Goal: Navigation & Orientation: Understand site structure

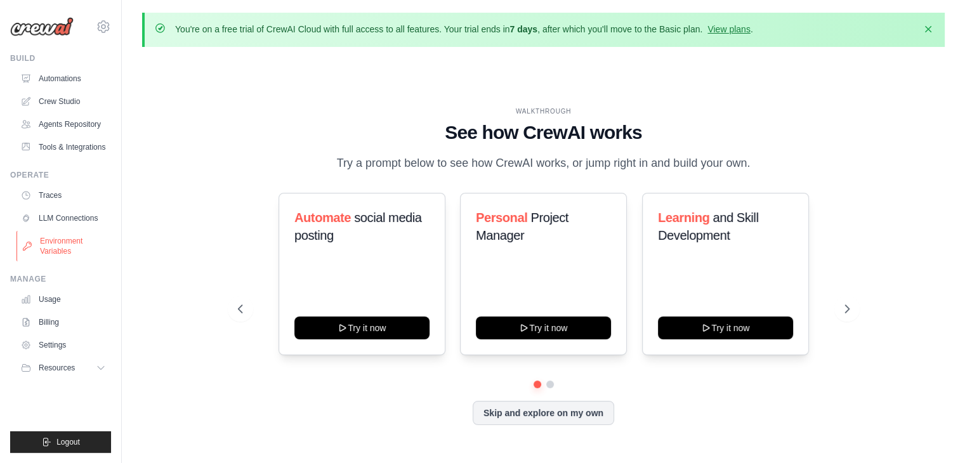
click at [72, 232] on link "Environment Variables" at bounding box center [64, 246] width 96 height 30
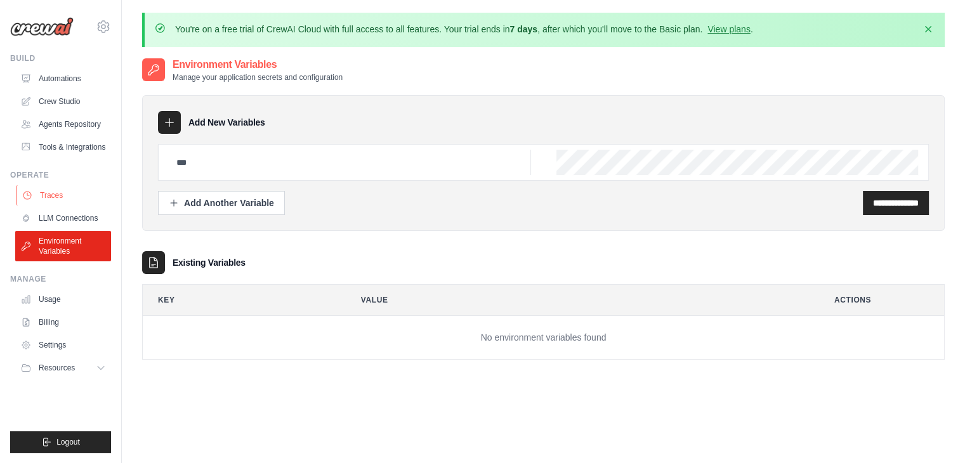
click at [65, 188] on link "Traces" at bounding box center [64, 195] width 96 height 20
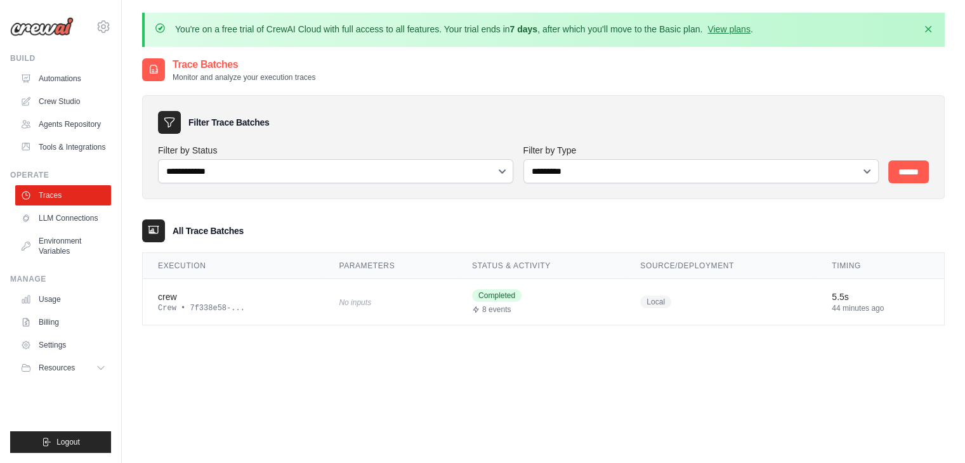
click at [343, 117] on div "Filter Trace Batches" at bounding box center [543, 122] width 771 height 23
click at [69, 72] on link "Automations" at bounding box center [64, 79] width 96 height 20
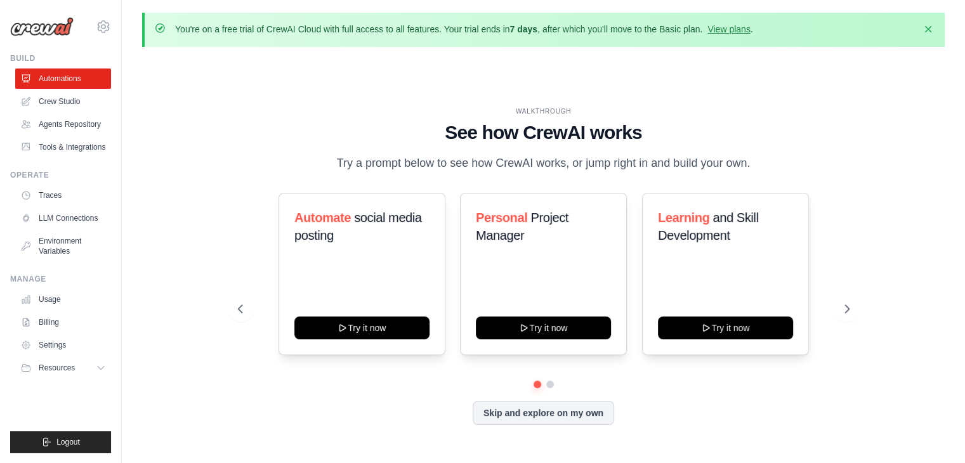
click at [79, 99] on link "Crew Studio" at bounding box center [63, 101] width 96 height 20
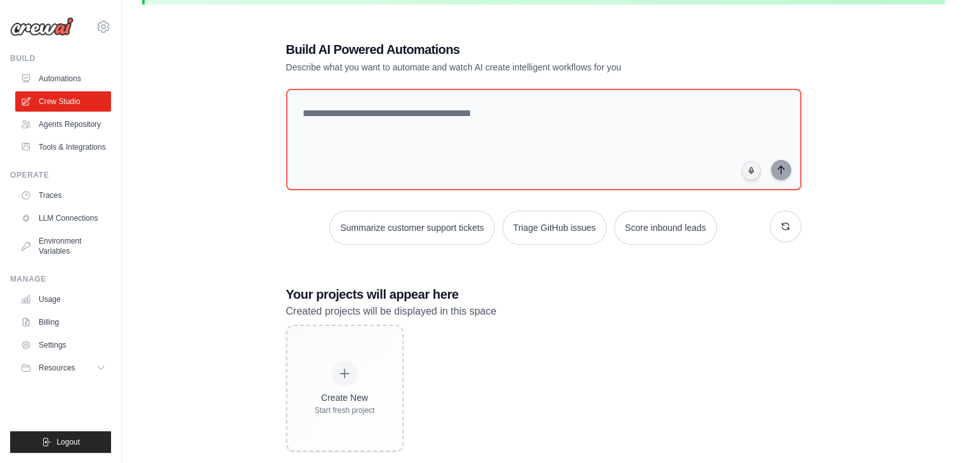
scroll to position [43, 0]
click at [80, 126] on link "Agents Repository" at bounding box center [64, 124] width 96 height 20
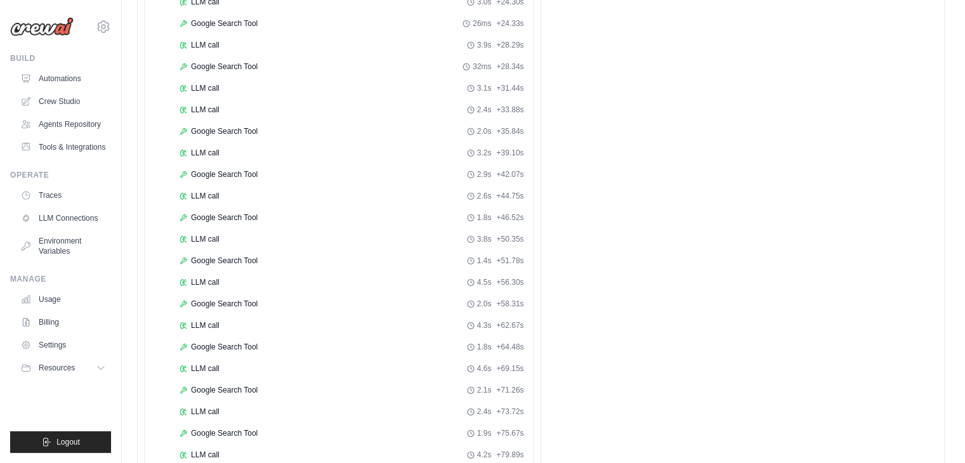
scroll to position [1695, 0]
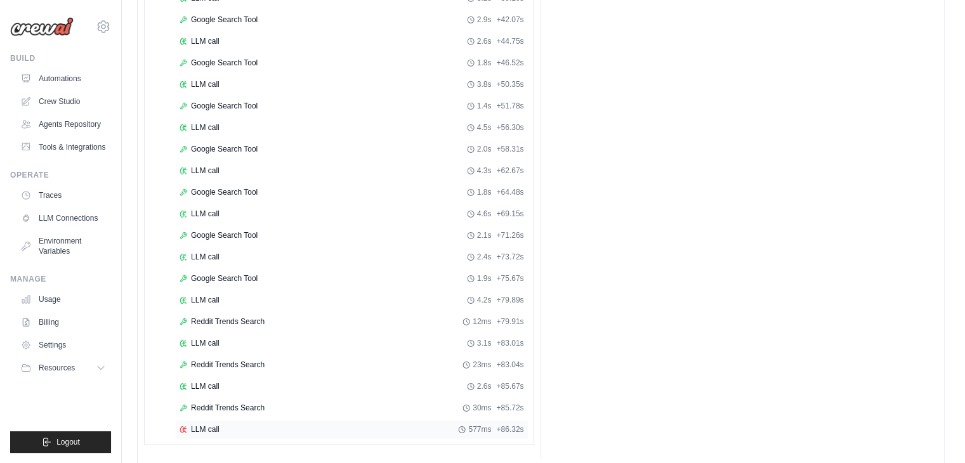
click at [207, 424] on span "LLM call" at bounding box center [205, 429] width 29 height 10
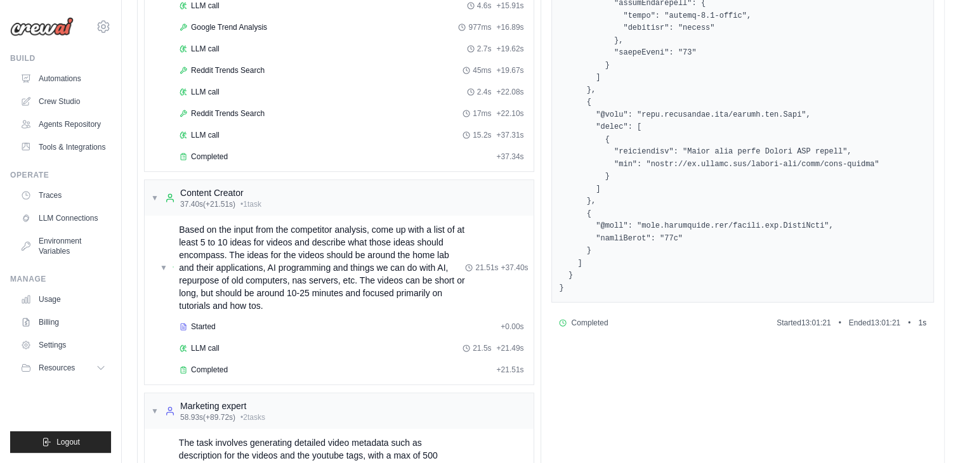
scroll to position [429, 0]
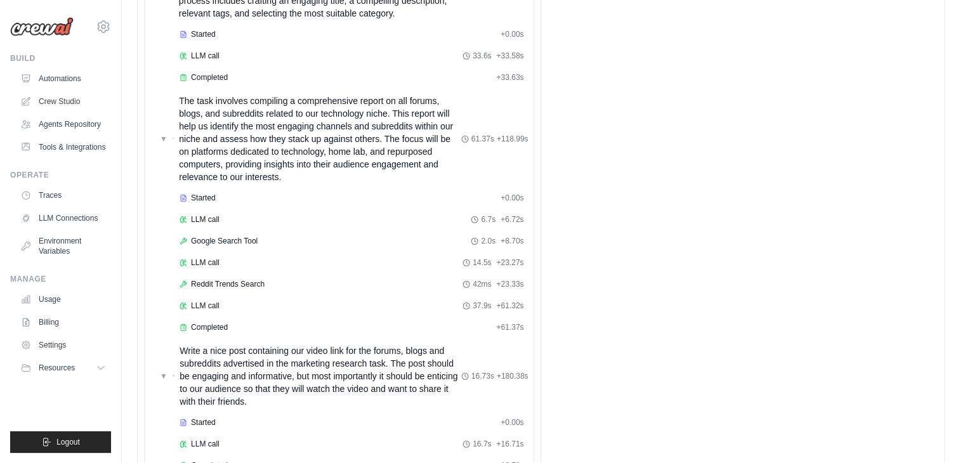
scroll to position [1334, 0]
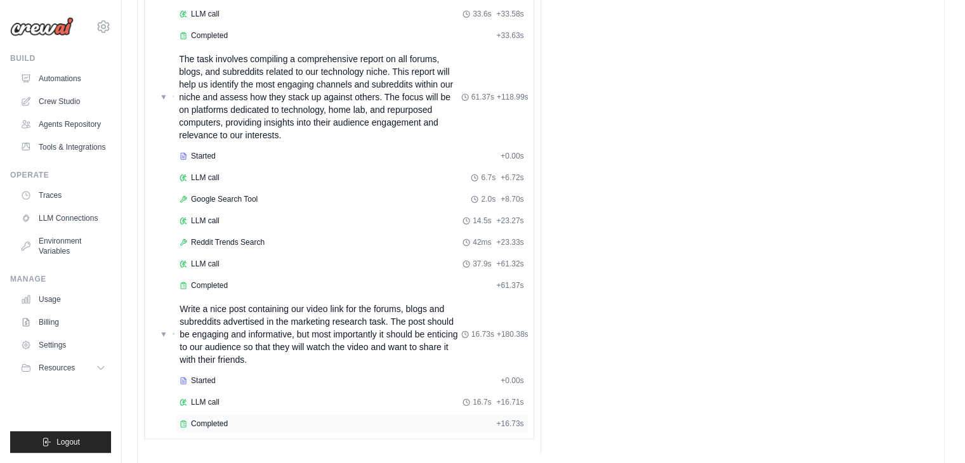
click at [195, 419] on span "Completed" at bounding box center [209, 424] width 37 height 10
click at [72, 200] on link "Traces" at bounding box center [64, 195] width 96 height 20
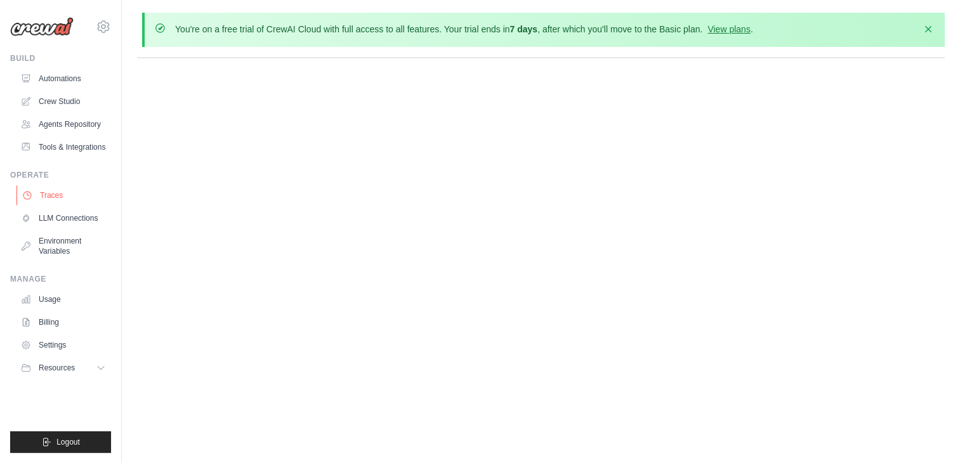
scroll to position [0, 0]
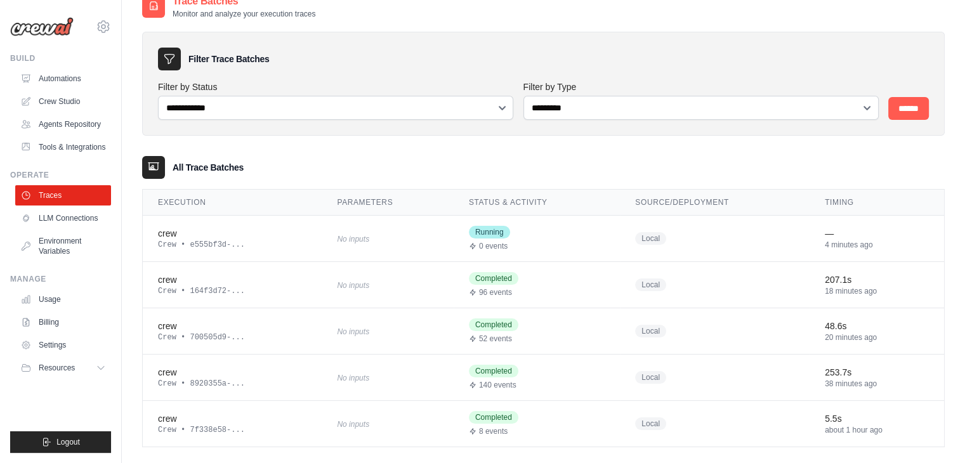
scroll to position [63, 0]
click at [390, 232] on div "No inputs" at bounding box center [387, 238] width 101 height 17
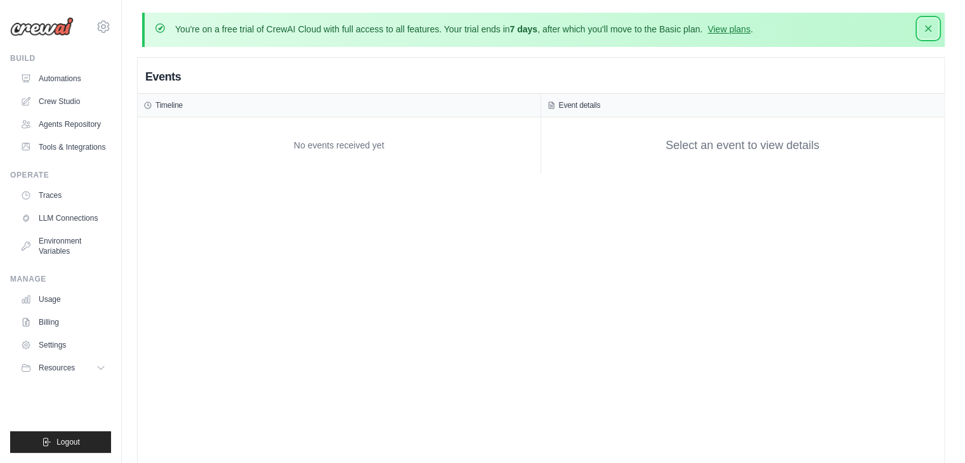
click at [931, 26] on icon "button" at bounding box center [928, 28] width 6 height 6
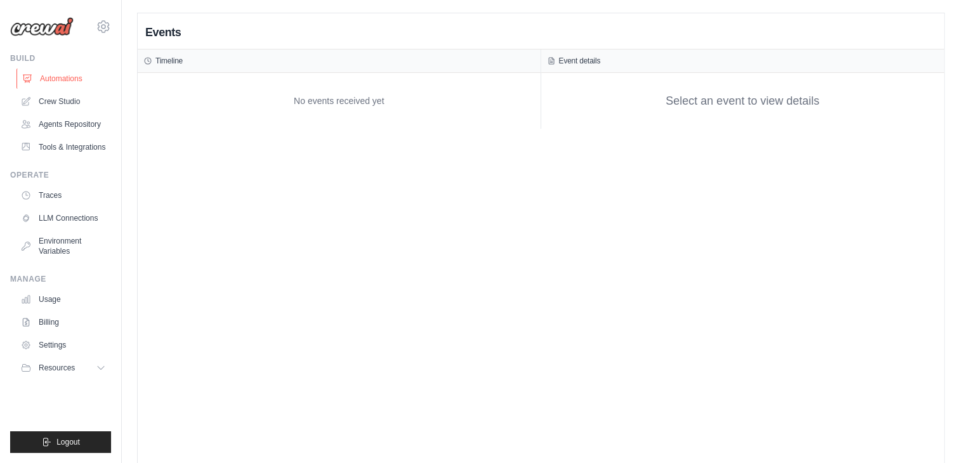
click at [80, 81] on link "Automations" at bounding box center [64, 79] width 96 height 20
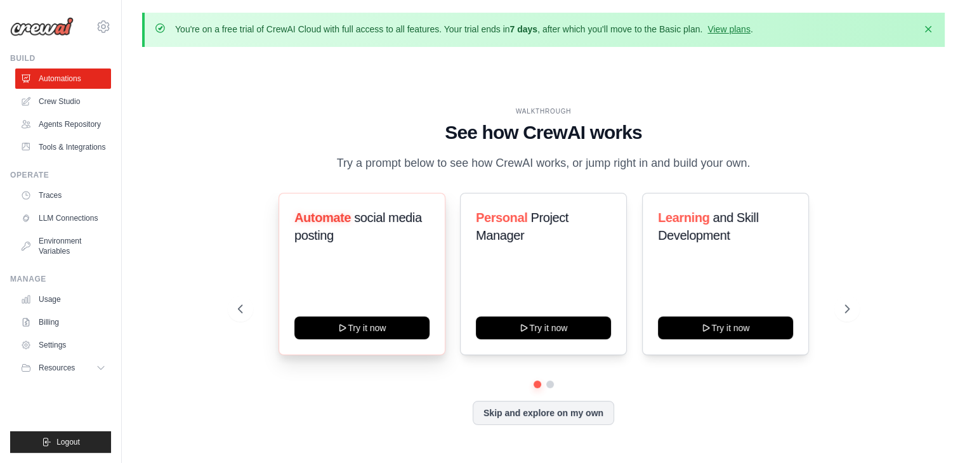
scroll to position [44, 0]
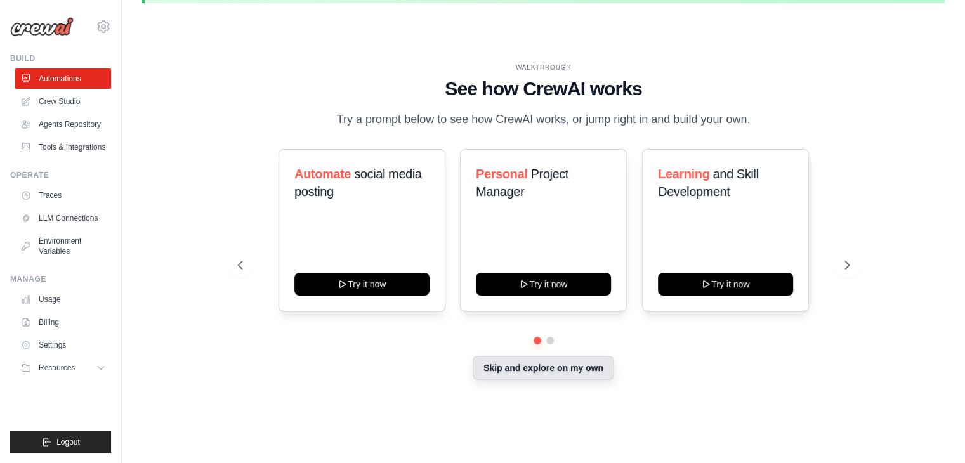
click at [532, 370] on button "Skip and explore on my own" at bounding box center [543, 368] width 141 height 24
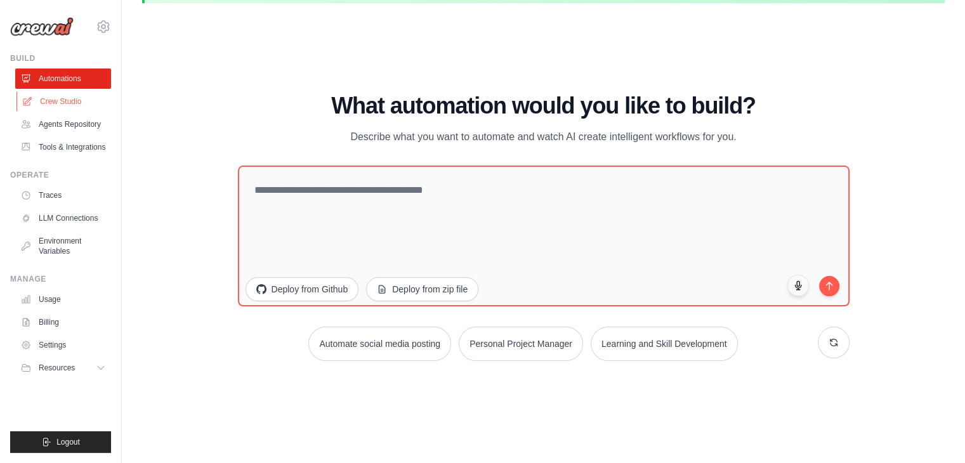
click at [67, 111] on link "Crew Studio" at bounding box center [64, 101] width 96 height 20
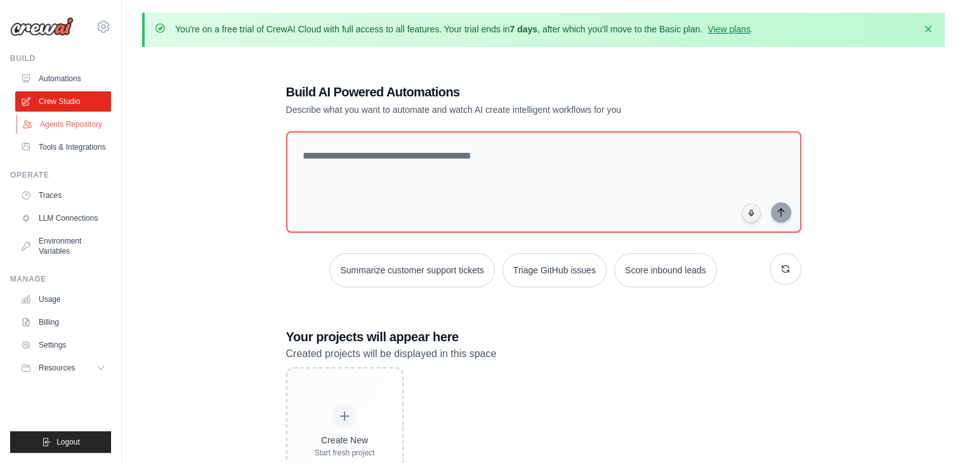
click at [72, 123] on link "Agents Repository" at bounding box center [64, 124] width 96 height 20
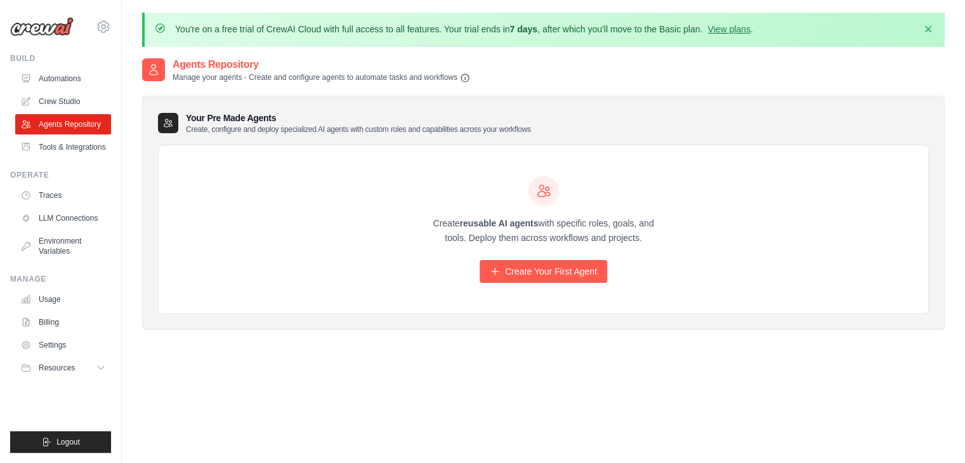
click at [67, 161] on ul "Build Automations Crew Studio Agents Repository Tools & Integrations" at bounding box center [60, 253] width 101 height 400
click at [76, 150] on link "Tools & Integrations" at bounding box center [64, 147] width 96 height 20
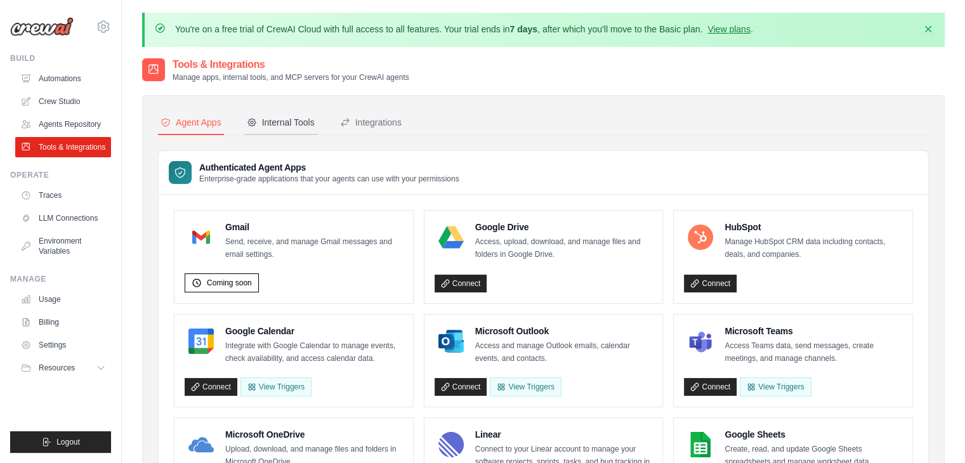
click at [302, 130] on button "Internal Tools" at bounding box center [280, 123] width 73 height 24
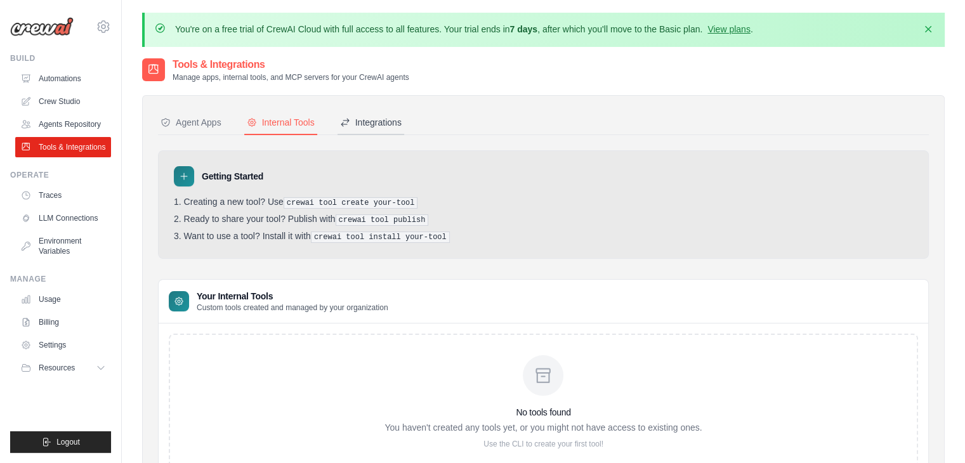
click at [369, 121] on div "Integrations" at bounding box center [371, 122] width 62 height 13
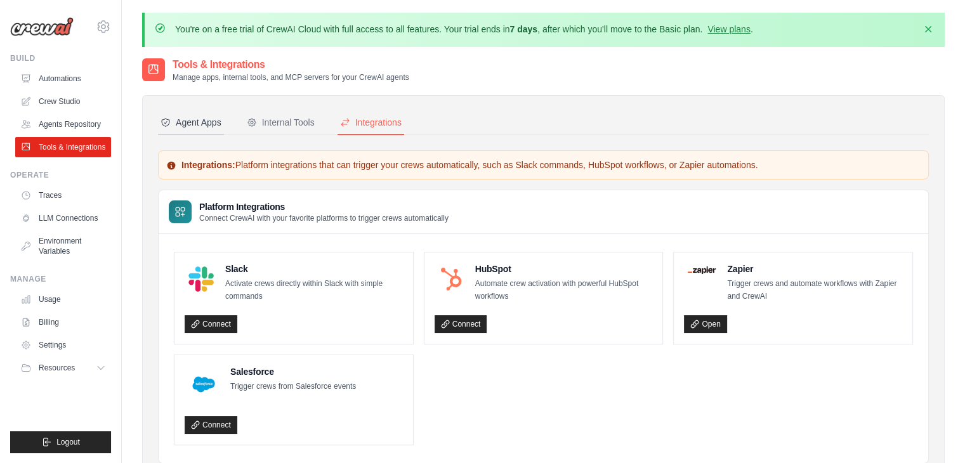
click at [183, 121] on div "Agent Apps" at bounding box center [191, 122] width 61 height 13
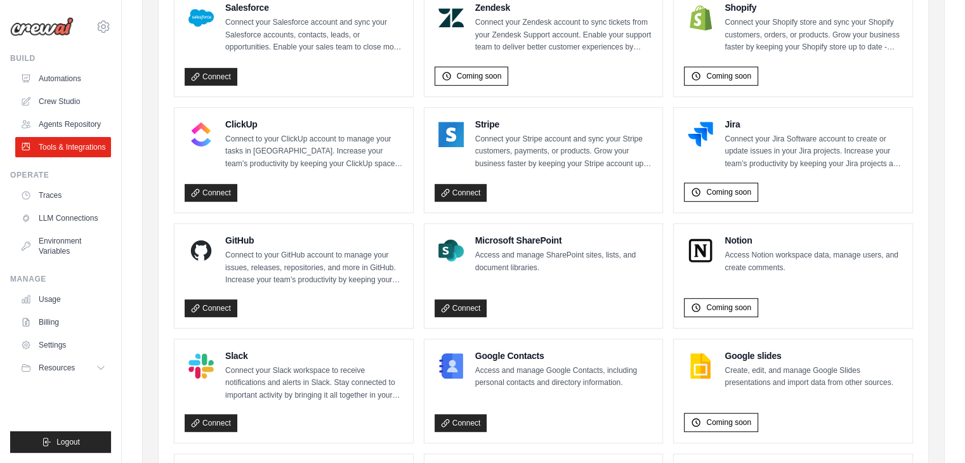
scroll to position [802, 0]
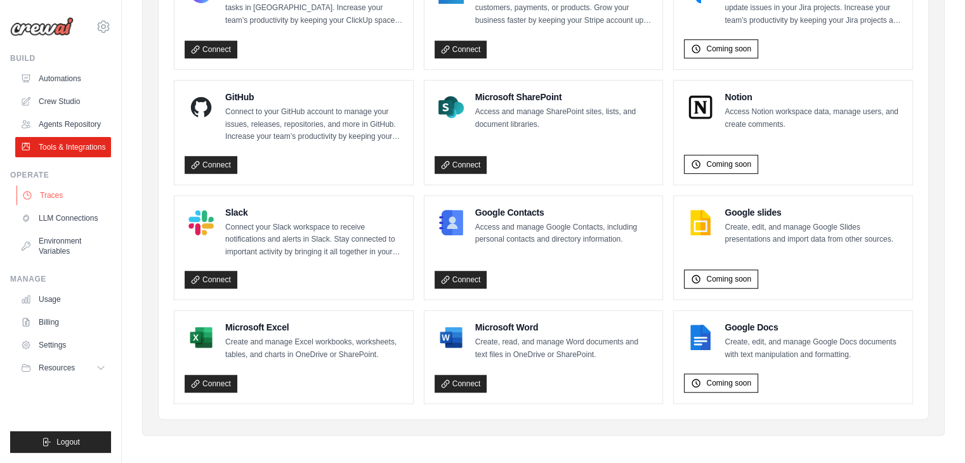
click at [63, 193] on link "Traces" at bounding box center [64, 195] width 96 height 20
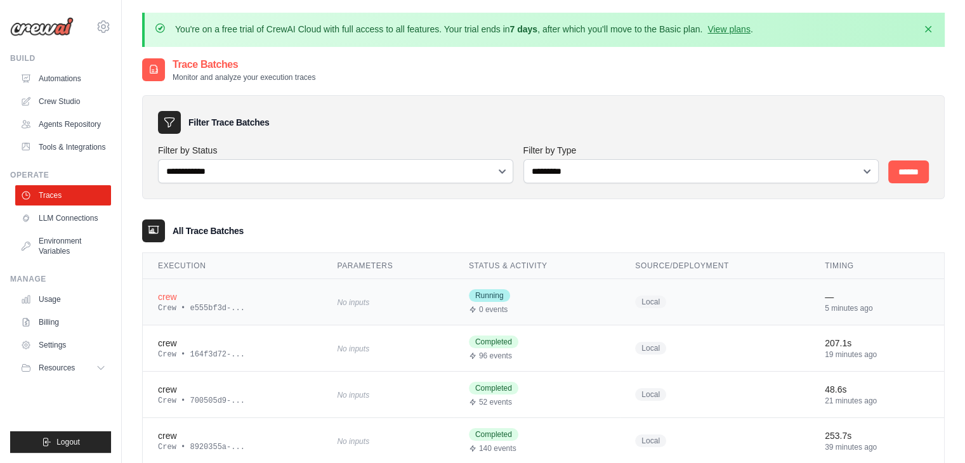
scroll to position [79, 0]
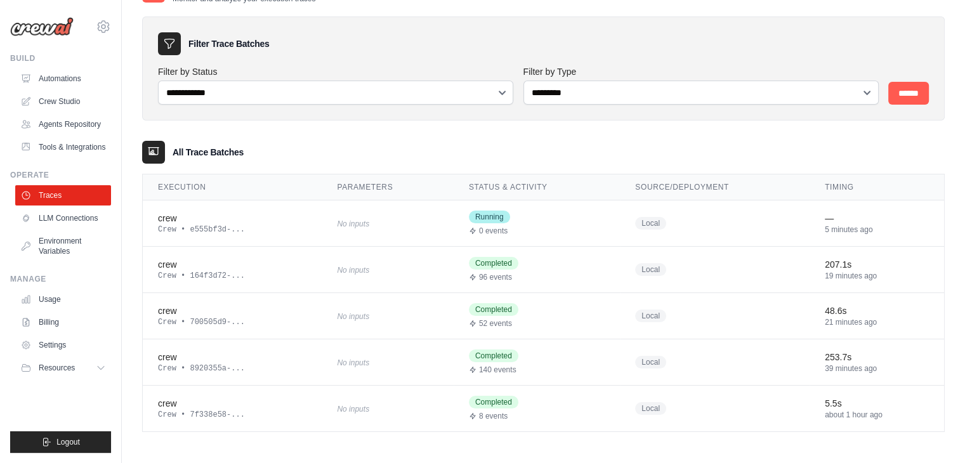
click at [917, 150] on div "All Trace Batches" at bounding box center [543, 152] width 803 height 23
click at [74, 210] on link "LLM Connections" at bounding box center [64, 218] width 96 height 20
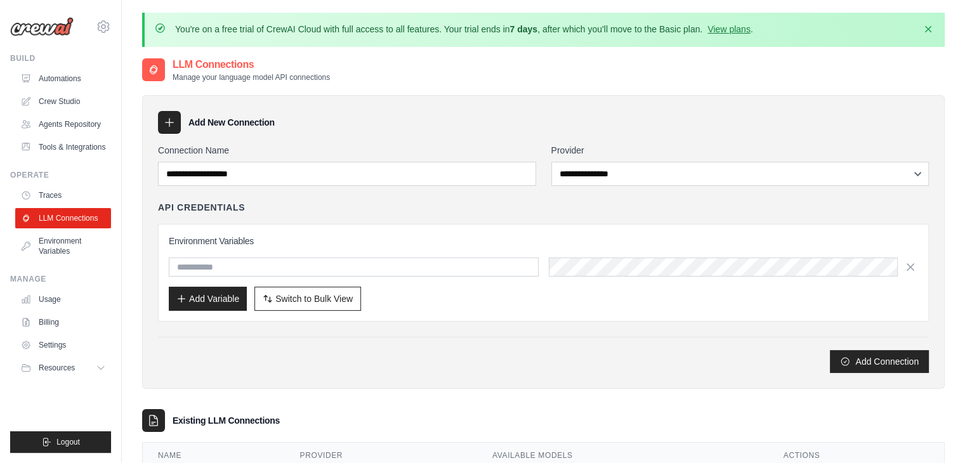
scroll to position [70, 0]
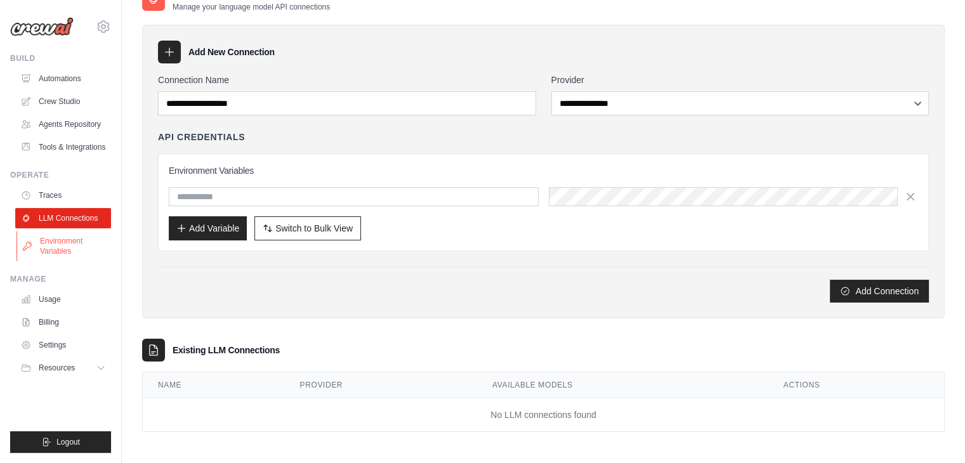
click at [67, 247] on link "Environment Variables" at bounding box center [64, 246] width 96 height 30
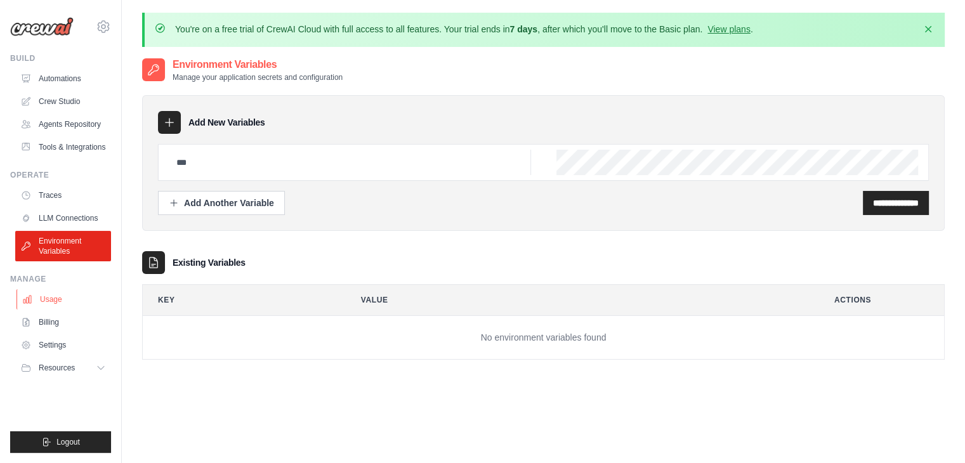
click at [67, 306] on link "Usage" at bounding box center [64, 299] width 96 height 20
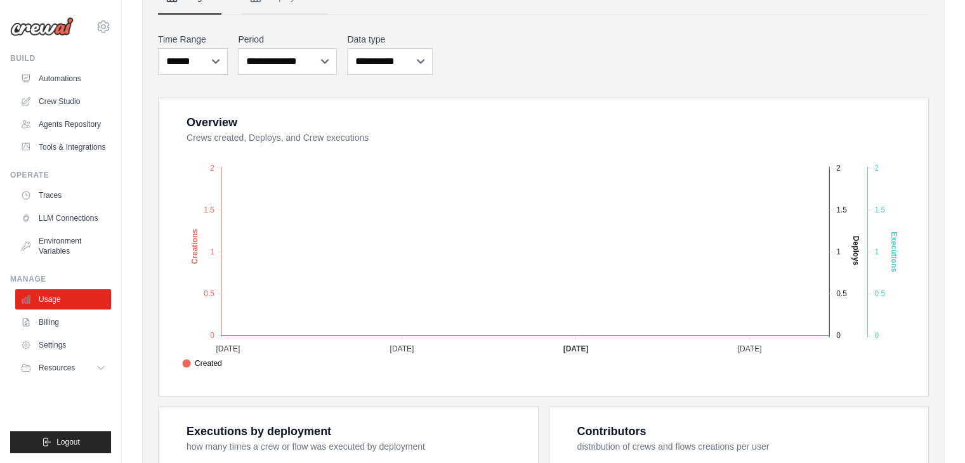
scroll to position [188, 0]
click at [86, 367] on button "Resources" at bounding box center [64, 368] width 96 height 20
